Goal: Information Seeking & Learning: Check status

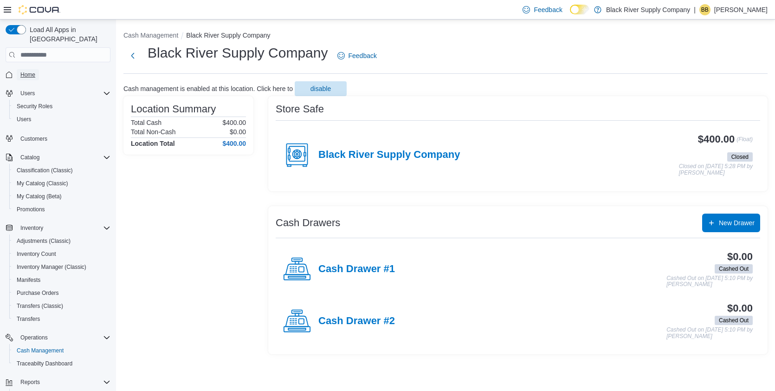
click at [29, 71] on span "Home" at bounding box center [27, 74] width 15 height 7
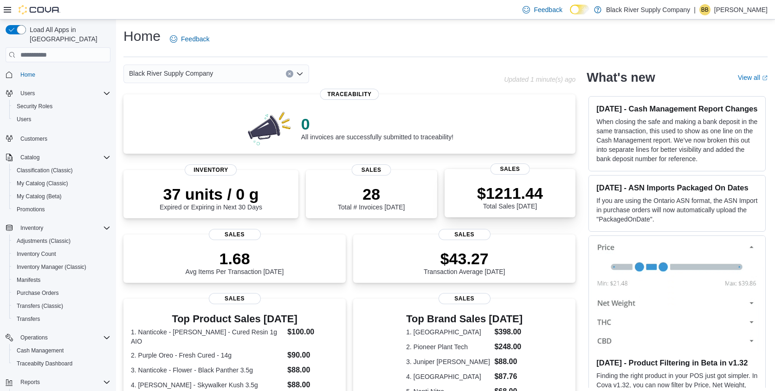
click at [491, 189] on p "$1211.44" at bounding box center [510, 193] width 66 height 19
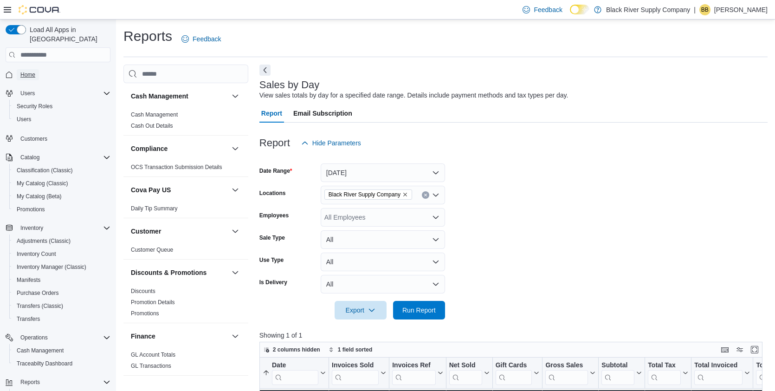
click at [37, 69] on link "Home" at bounding box center [28, 74] width 22 height 11
